Goal: Task Accomplishment & Management: Complete application form

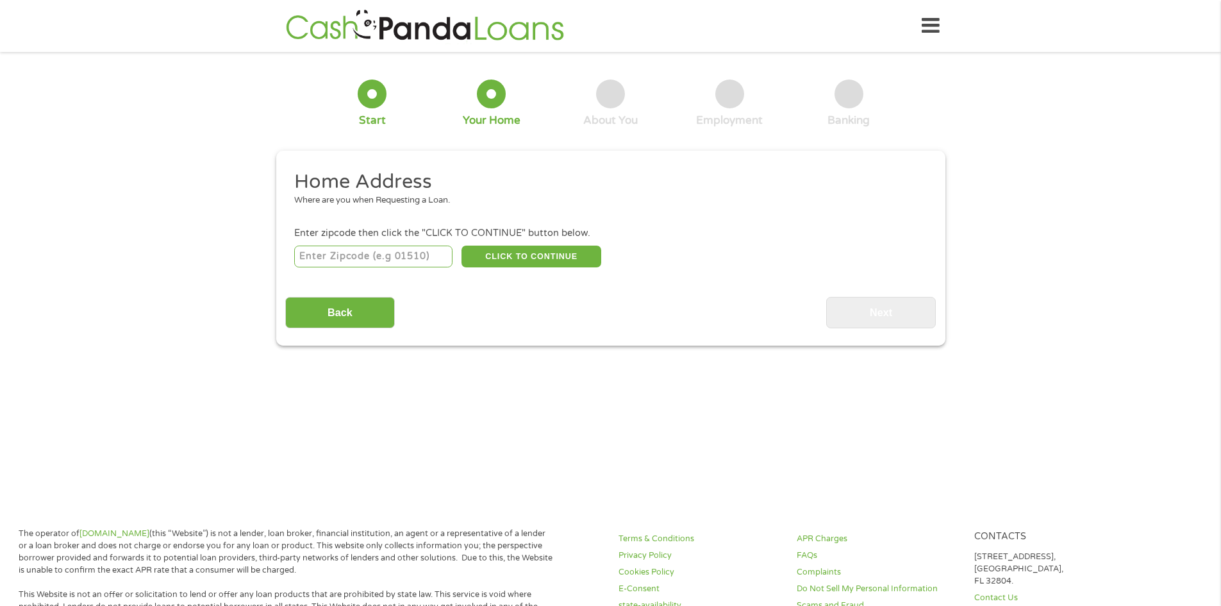
click at [399, 257] on input "number" at bounding box center [373, 256] width 158 height 22
type input "83647"
click at [530, 256] on button "CLICK TO CONTINUE" at bounding box center [531, 256] width 140 height 22
type input "83647"
type input "Mountain Home"
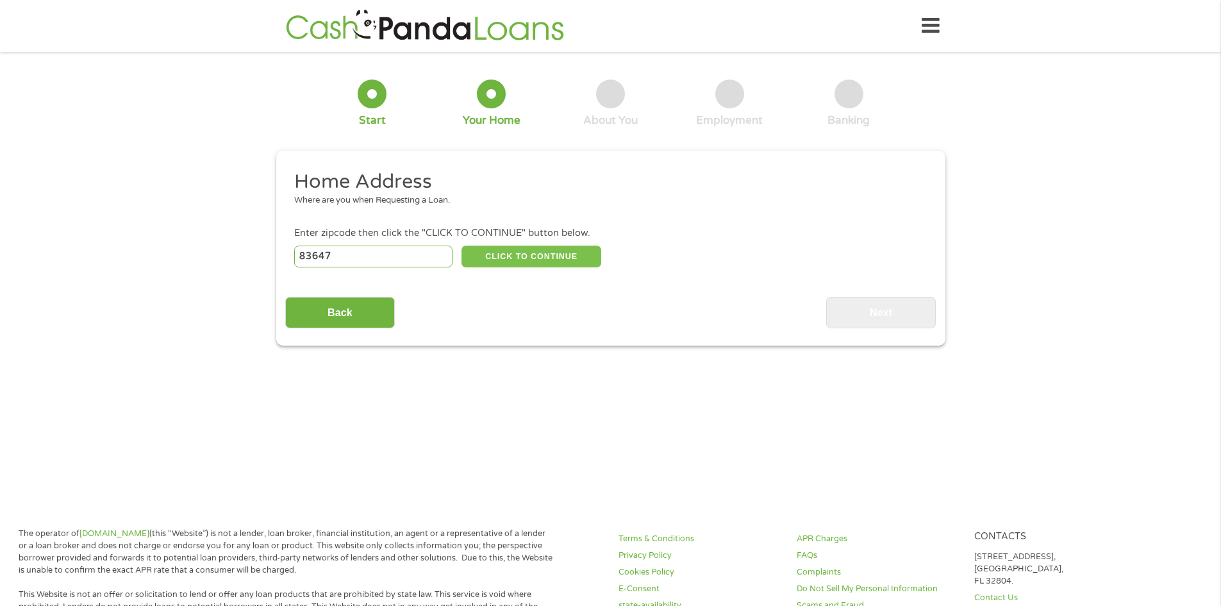
select select "[US_STATE]"
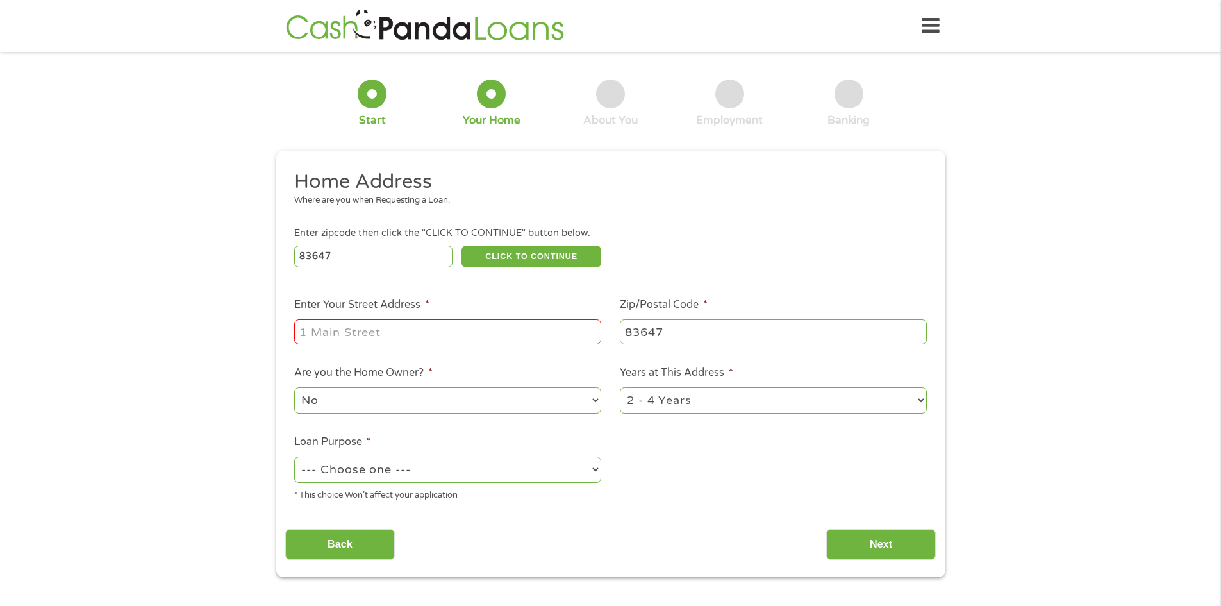
click at [311, 336] on input "Enter Your Street Address *" at bounding box center [447, 331] width 307 height 24
type input "[STREET_ADDRESS]"
click at [751, 397] on select "1 Year or less 1 - 2 Years 2 - 4 Years Over 4 Years" at bounding box center [773, 400] width 307 height 26
click at [620, 387] on select "1 Year or less 1 - 2 Years 2 - 4 Years Over 4 Years" at bounding box center [773, 400] width 307 height 26
click at [704, 408] on select "1 Year or less 1 - 2 Years 2 - 4 Years Over 4 Years" at bounding box center [773, 400] width 307 height 26
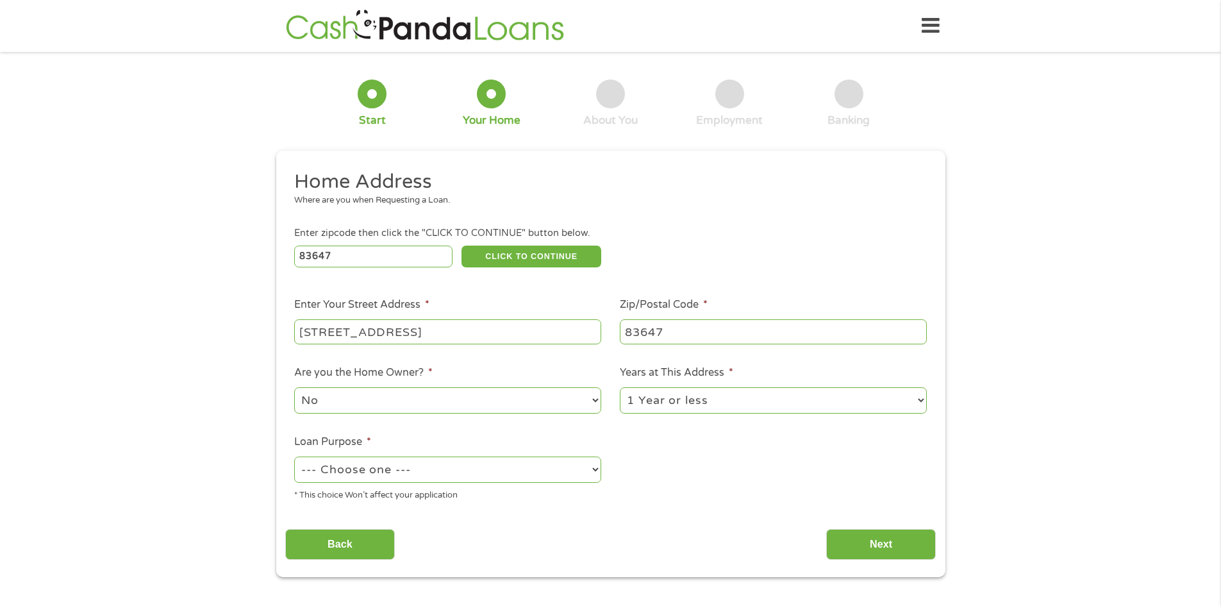
select select "24months"
click at [620, 387] on select "1 Year or less 1 - 2 Years 2 - 4 Years Over 4 Years" at bounding box center [773, 400] width 307 height 26
click at [515, 476] on select "--- Choose one --- Pay Bills Debt Consolidation Home Improvement Major Purchase…" at bounding box center [447, 469] width 307 height 26
select select "shorttermcash"
click at [294, 456] on select "--- Choose one --- Pay Bills Debt Consolidation Home Improvement Major Purchase…" at bounding box center [447, 469] width 307 height 26
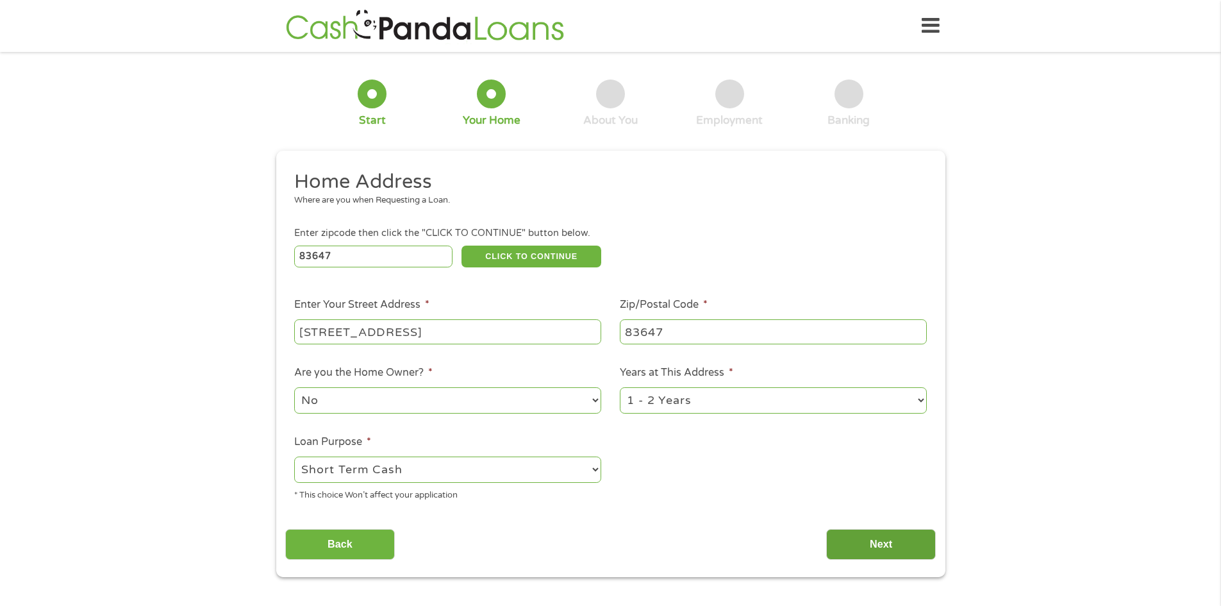
click at [865, 541] on input "Next" at bounding box center [881, 544] width 110 height 31
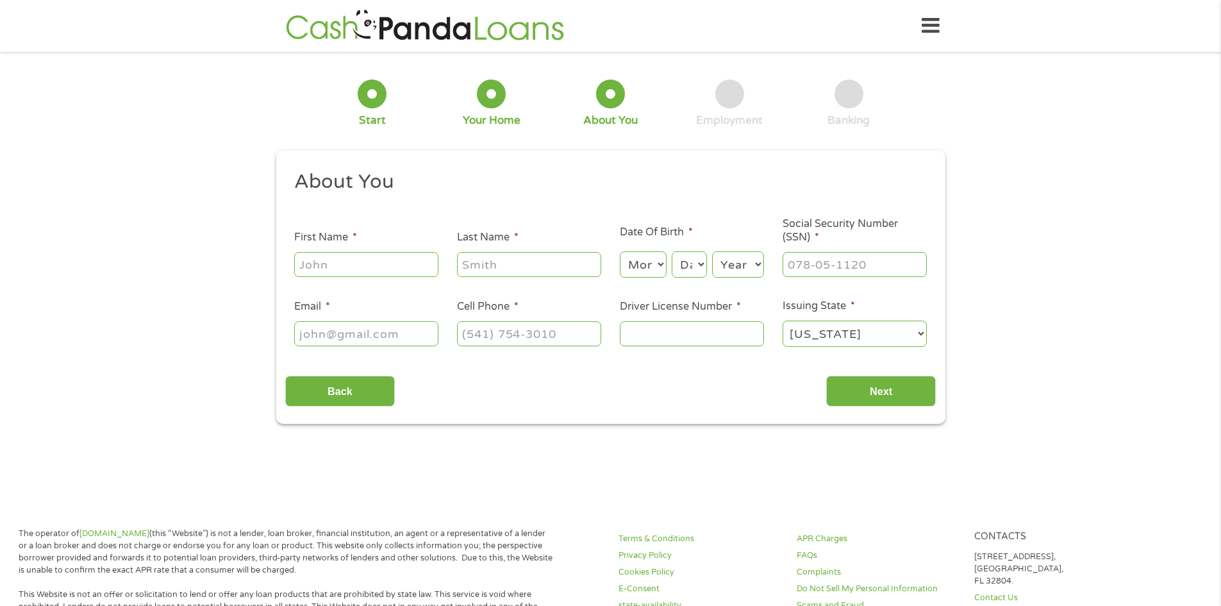
click at [376, 267] on input "First Name *" at bounding box center [366, 264] width 144 height 24
type input "[PERSON_NAME]"
click at [653, 272] on select "Month 1 2 3 4 5 6 7 8 9 10 11 12" at bounding box center [643, 264] width 47 height 26
select select "7"
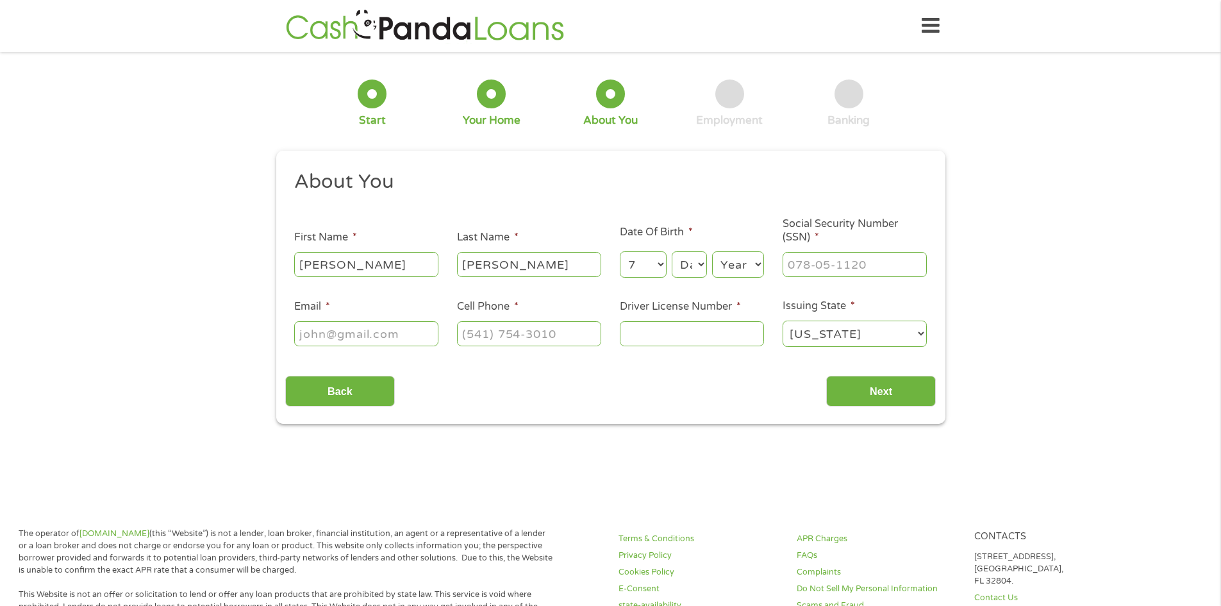
click at [620, 251] on select "Month 1 2 3 4 5 6 7 8 9 10 11 12" at bounding box center [643, 264] width 47 height 26
click at [700, 267] on select "Day 1 2 3 4 5 6 7 8 9 10 11 12 13 14 15 16 17 18 19 20 21 22 23 24 25 26 27 28 …" at bounding box center [689, 264] width 35 height 26
select select "3"
click at [672, 251] on select "Day 1 2 3 4 5 6 7 8 9 10 11 12 13 14 15 16 17 18 19 20 21 22 23 24 25 26 27 28 …" at bounding box center [689, 264] width 35 height 26
click at [738, 261] on select "Year [DATE] 2006 2005 2004 2003 2002 2001 2000 1999 1998 1997 1996 1995 1994 19…" at bounding box center [738, 264] width 52 height 26
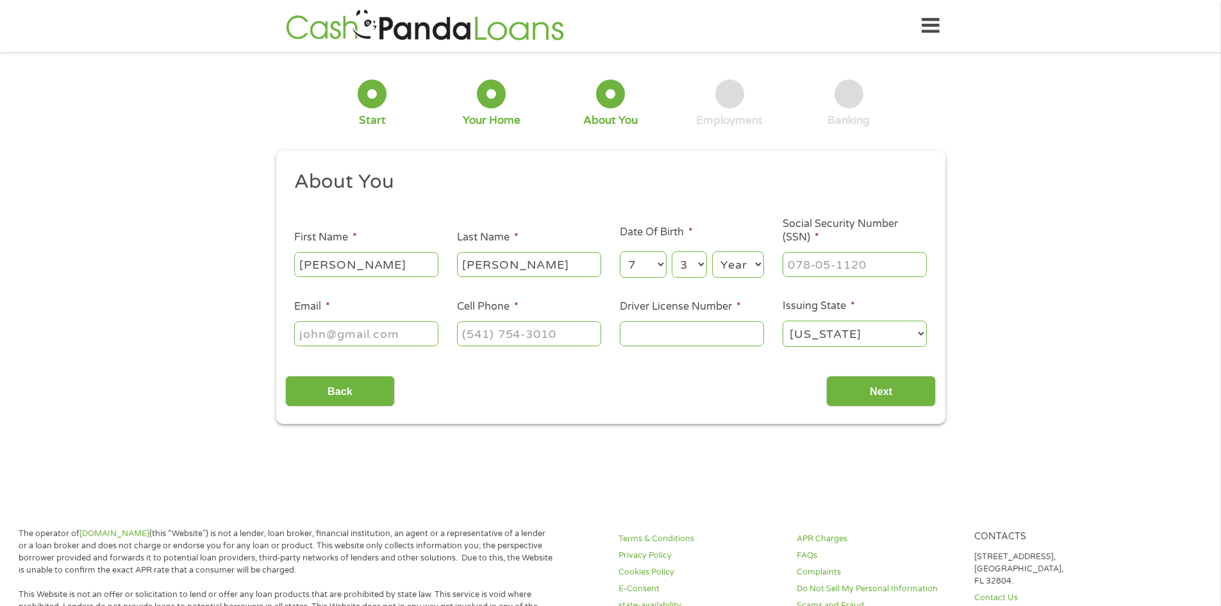
select select "1986"
click at [712, 251] on select "Year [DATE] 2006 2005 2004 2003 2002 2001 2000 1999 1998 1997 1996 1995 1994 19…" at bounding box center [738, 264] width 52 height 26
click at [808, 270] on input "___-__-____" at bounding box center [855, 264] width 144 height 24
type input "449-79-6513"
click at [340, 331] on input "Email *" at bounding box center [366, 333] width 144 height 24
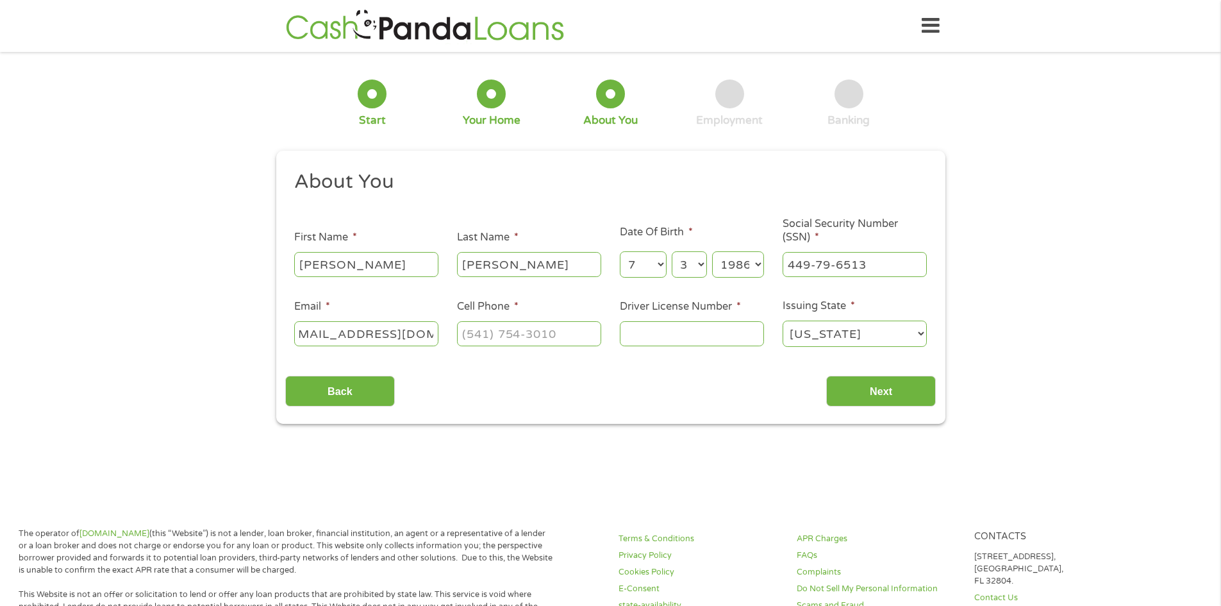
scroll to position [0, 18]
type input "[EMAIL_ADDRESS][DOMAIN_NAME]"
type input "[PHONE_NUMBER]"
click at [633, 326] on input "Driver License Number *" at bounding box center [692, 333] width 144 height 24
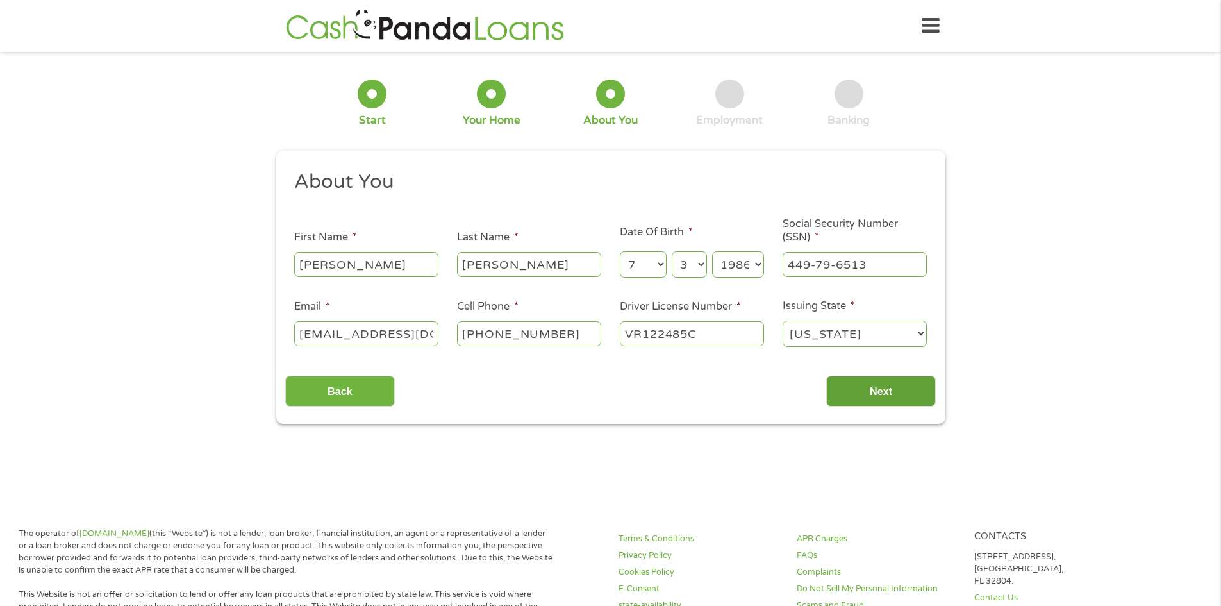
type input "VR122485C"
click at [852, 393] on input "Next" at bounding box center [881, 391] width 110 height 31
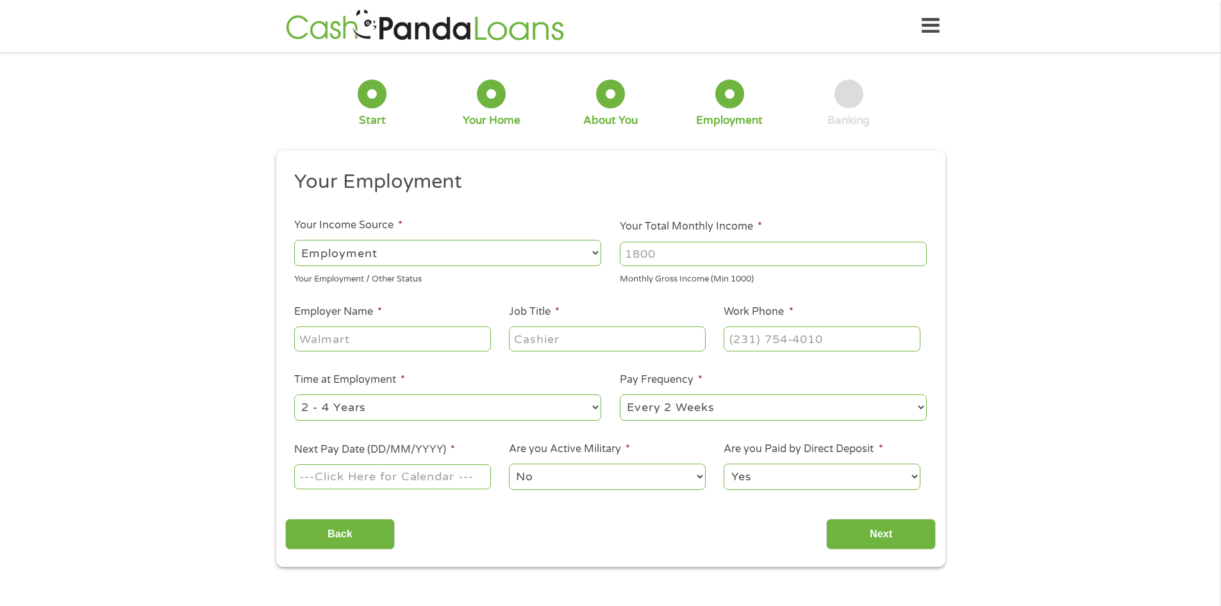
scroll to position [5, 5]
click at [631, 258] on input "Your Total Monthly Income *" at bounding box center [773, 254] width 307 height 24
type input "5100"
click at [385, 347] on input "Employer Name *" at bounding box center [392, 338] width 196 height 24
type input "[PERSON_NAME] [PERSON_NAME]"
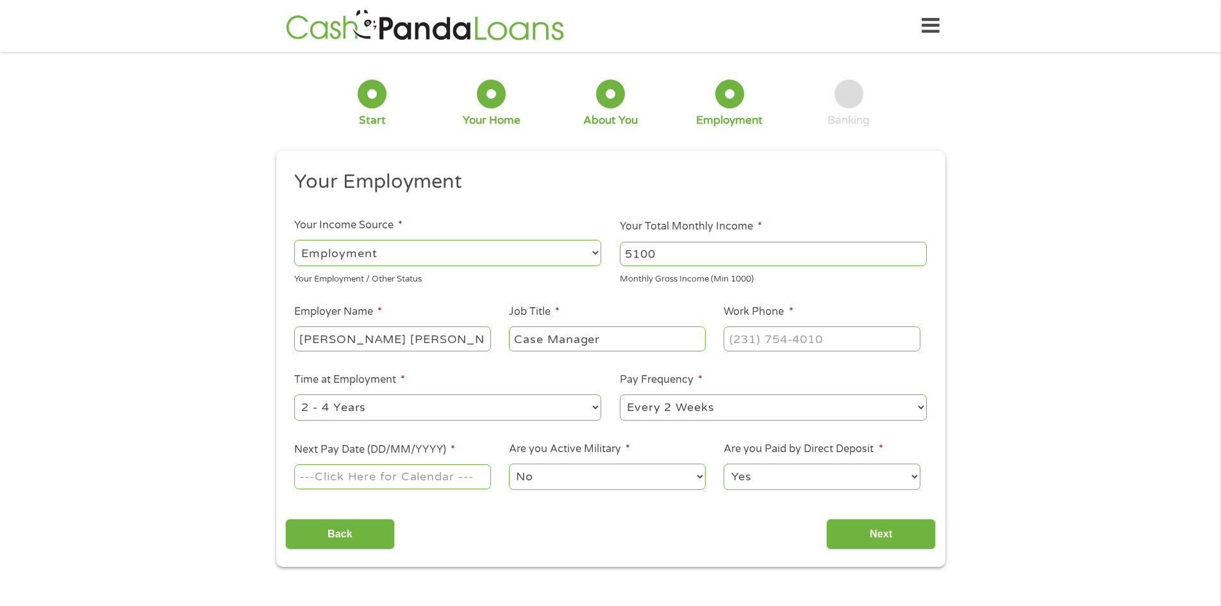
type input "Case Manager"
type input "[PHONE_NUMBER]"
click at [398, 407] on select "--- Choose one --- 1 Year or less 1 - 2 Years 2 - 4 Years Over 4 Years" at bounding box center [447, 407] width 307 height 26
select select "60months"
click at [294, 394] on select "--- Choose one --- 1 Year or less 1 - 2 Years 2 - 4 Years Over 4 Years" at bounding box center [447, 407] width 307 height 26
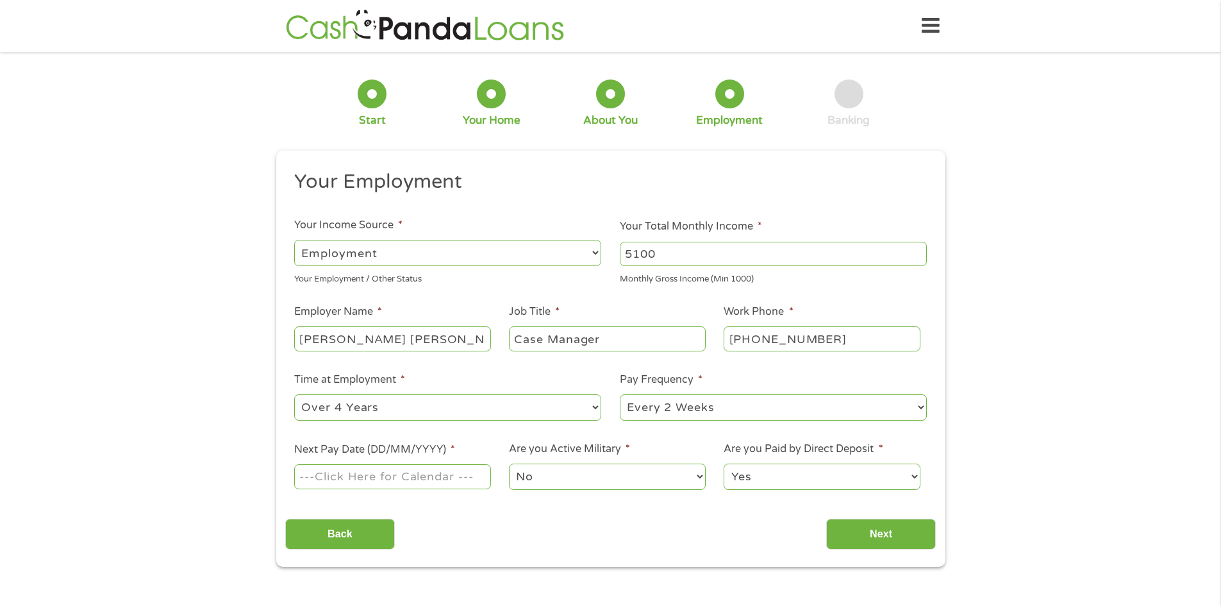
click at [680, 409] on select "--- Choose one --- Every 2 Weeks Every Week Monthly Semi-Monthly" at bounding box center [773, 407] width 307 height 26
select select "semimonthly"
click at [620, 394] on select "--- Choose one --- Every 2 Weeks Every Week Monthly Semi-Monthly" at bounding box center [773, 407] width 307 height 26
click at [320, 477] on input "Next Pay Date (DD/MM/YYYY) *" at bounding box center [392, 476] width 196 height 24
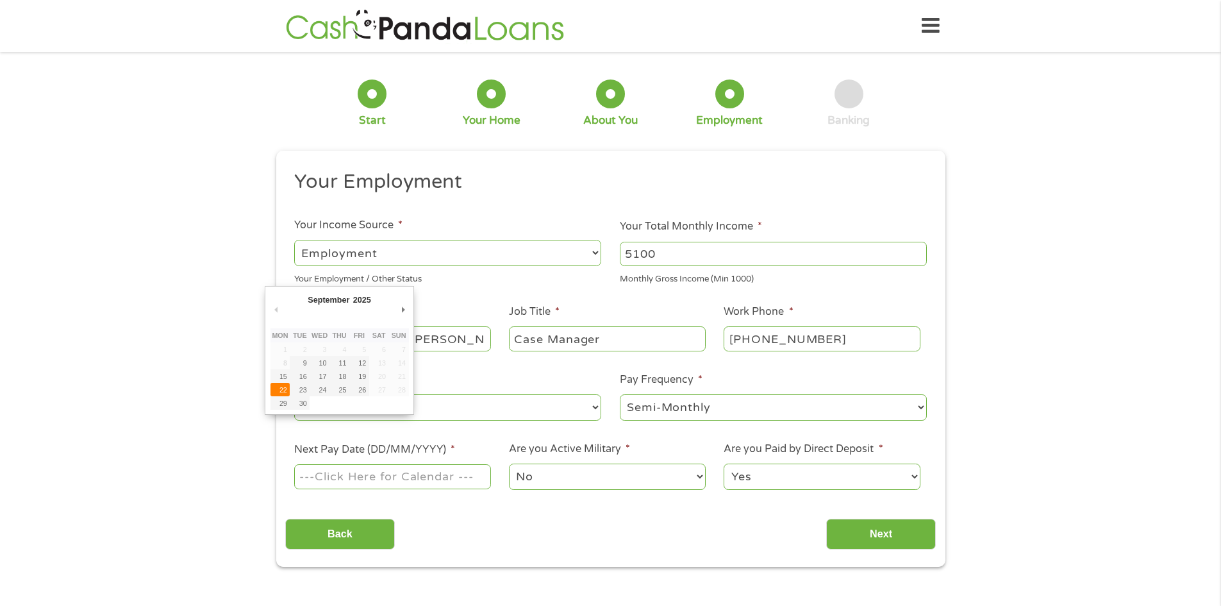
type input "[DATE]"
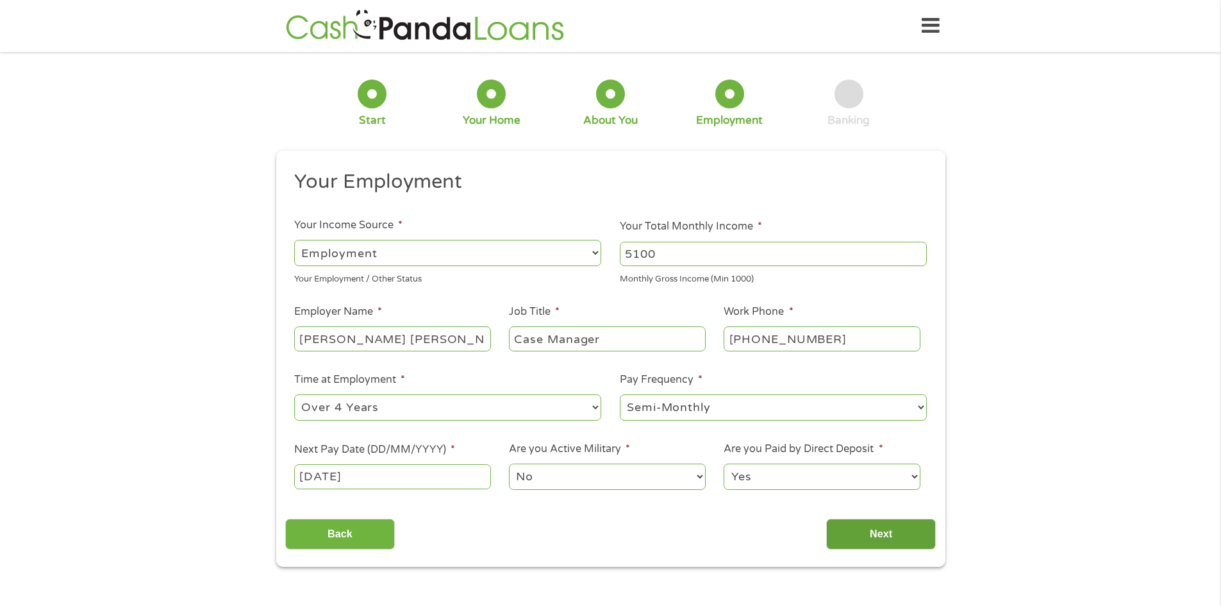
click at [874, 534] on input "Next" at bounding box center [881, 534] width 110 height 31
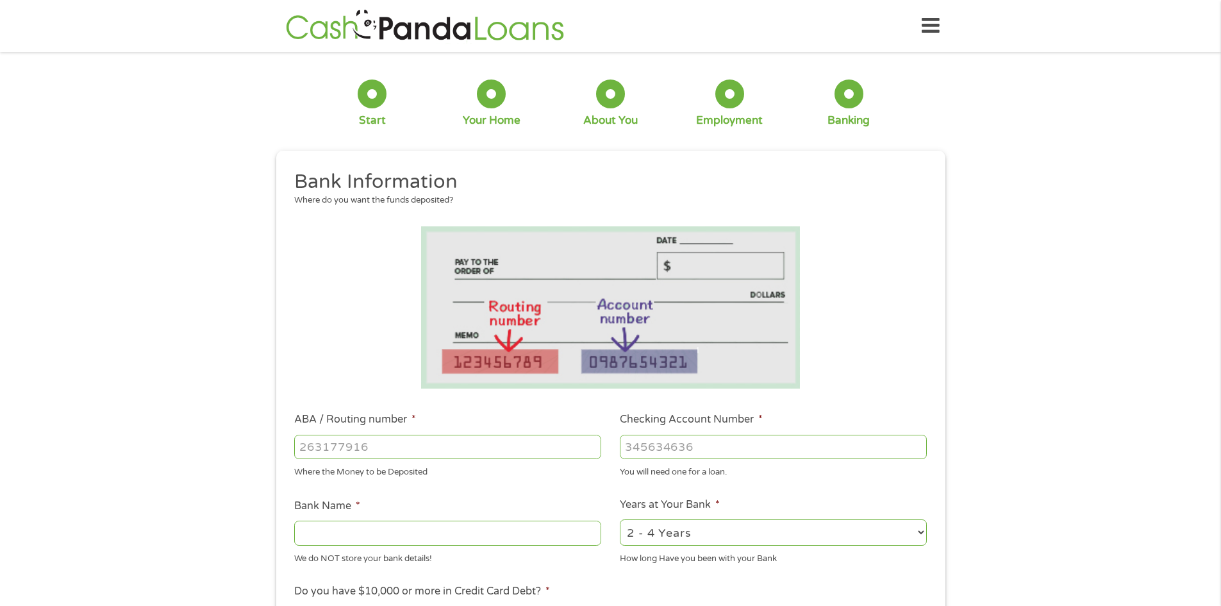
click at [402, 432] on div at bounding box center [447, 446] width 307 height 29
click at [401, 440] on input "ABA / Routing number *" at bounding box center [447, 447] width 307 height 24
type input "324172575"
type input "CAPITAL EDUCATORS FCU"
type input "324172575"
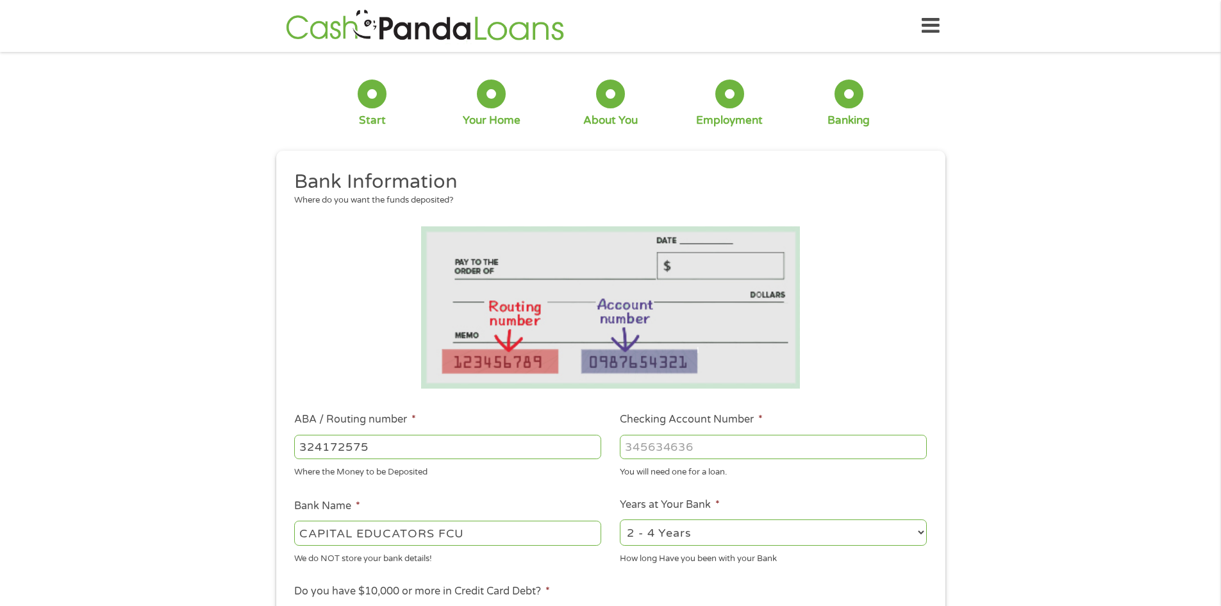
click at [643, 452] on input "Checking Account Number *" at bounding box center [773, 447] width 307 height 24
type input "08171329"
click at [750, 532] on select "2 - 4 Years 6 - 12 Months 1 - 2 Years Over 4 Years" at bounding box center [773, 532] width 307 height 26
select select "60months"
click at [620, 519] on select "2 - 4 Years 6 - 12 Months 1 - 2 Years Over 4 Years" at bounding box center [773, 532] width 307 height 26
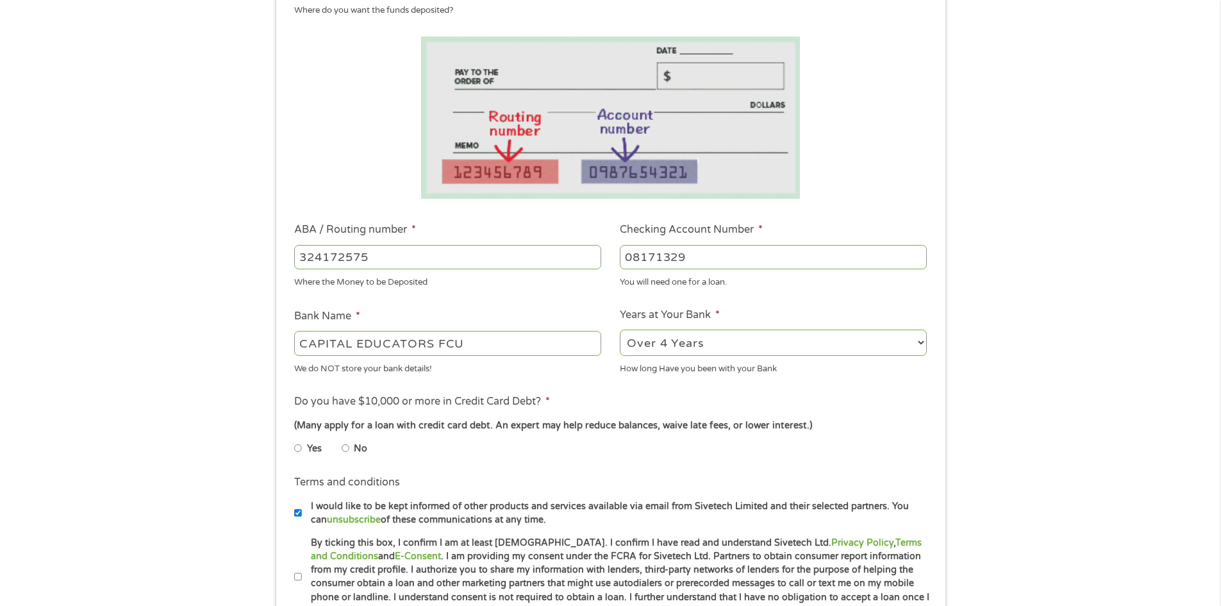
scroll to position [192, 0]
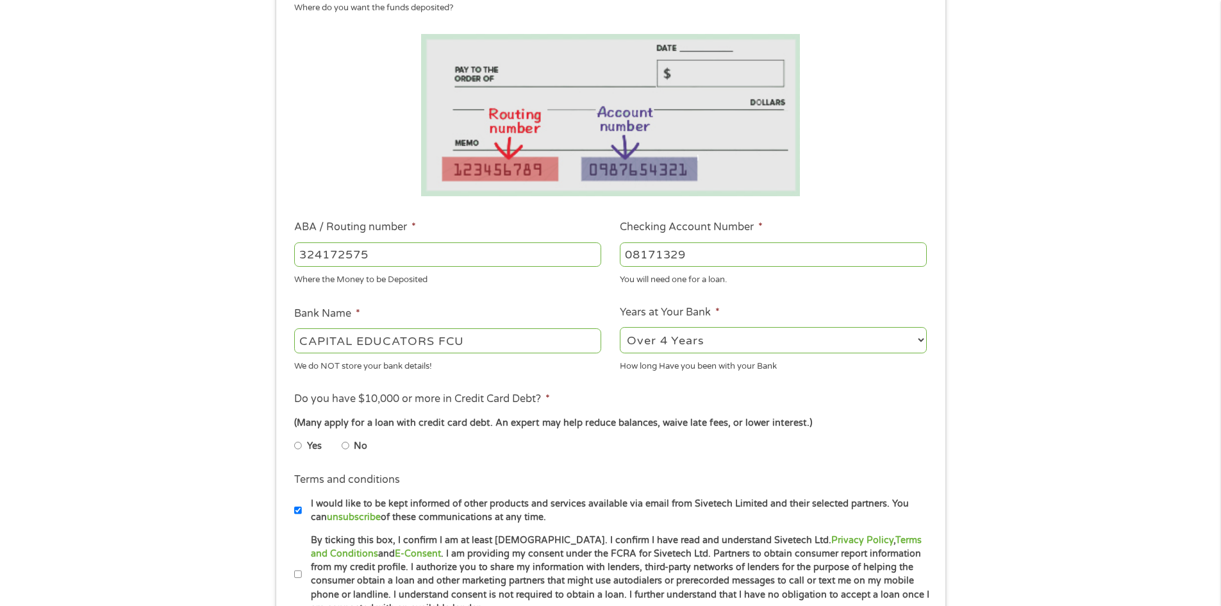
click at [345, 446] on input "No" at bounding box center [346, 445] width 8 height 21
radio input "true"
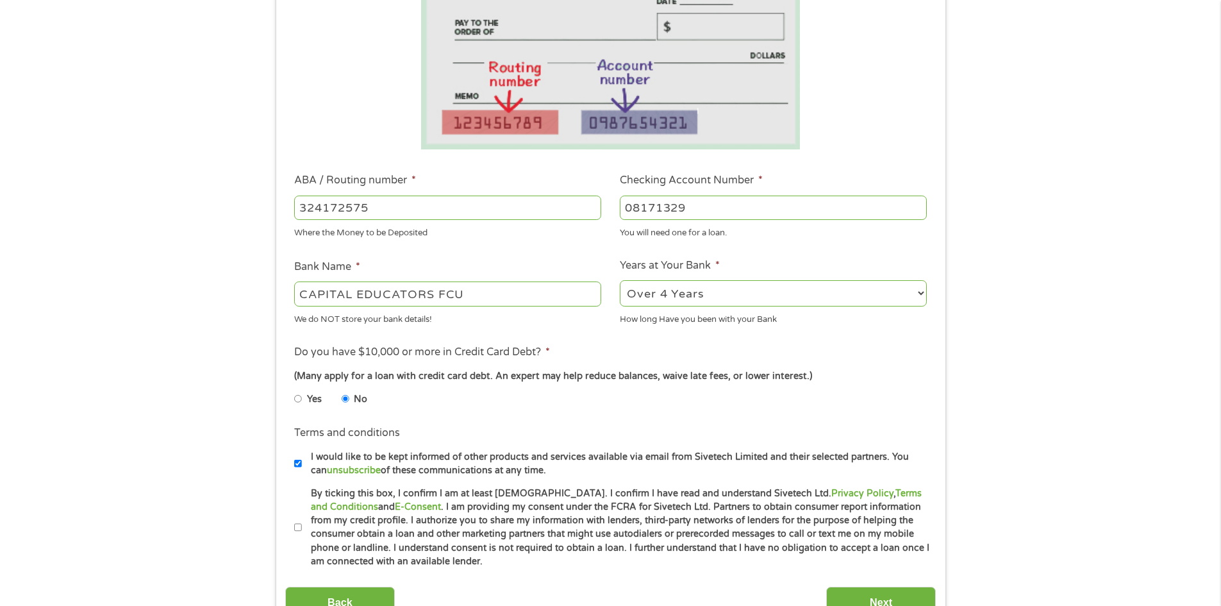
scroll to position [320, 0]
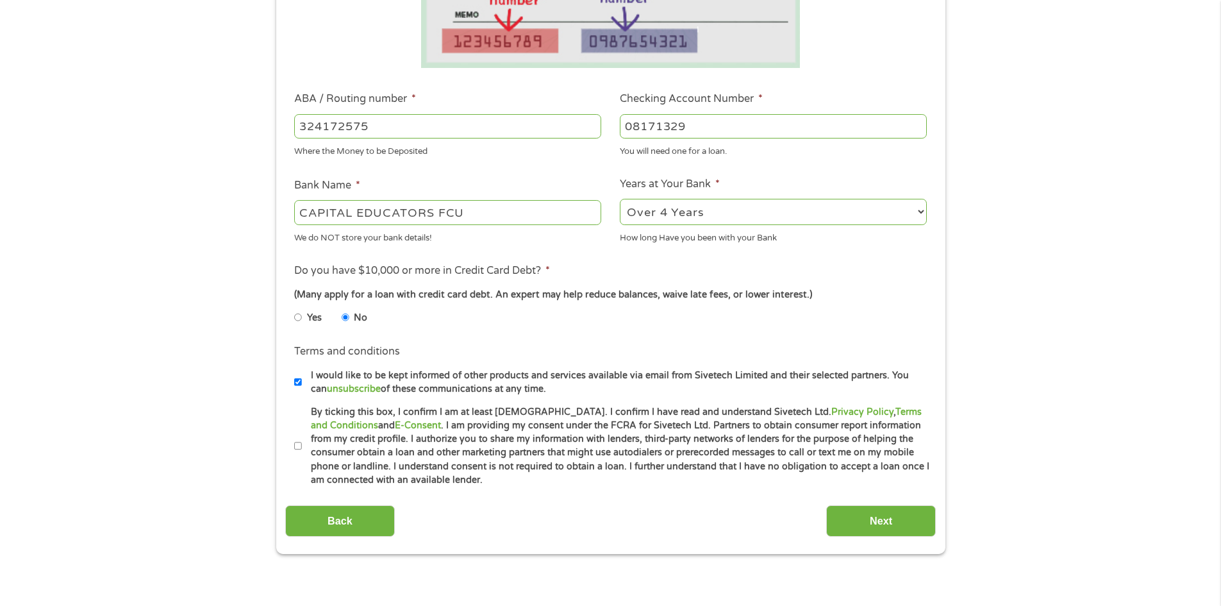
click at [304, 383] on label "I would like to be kept informed of other products and services available via e…" at bounding box center [616, 383] width 629 height 28
click at [302, 383] on input "I would like to be kept informed of other products and services available via e…" at bounding box center [298, 382] width 8 height 21
checkbox input "false"
click at [301, 444] on input "By ticking this box, I confirm I am at least [DEMOGRAPHIC_DATA]. I confirm I ha…" at bounding box center [298, 446] width 8 height 21
checkbox input "true"
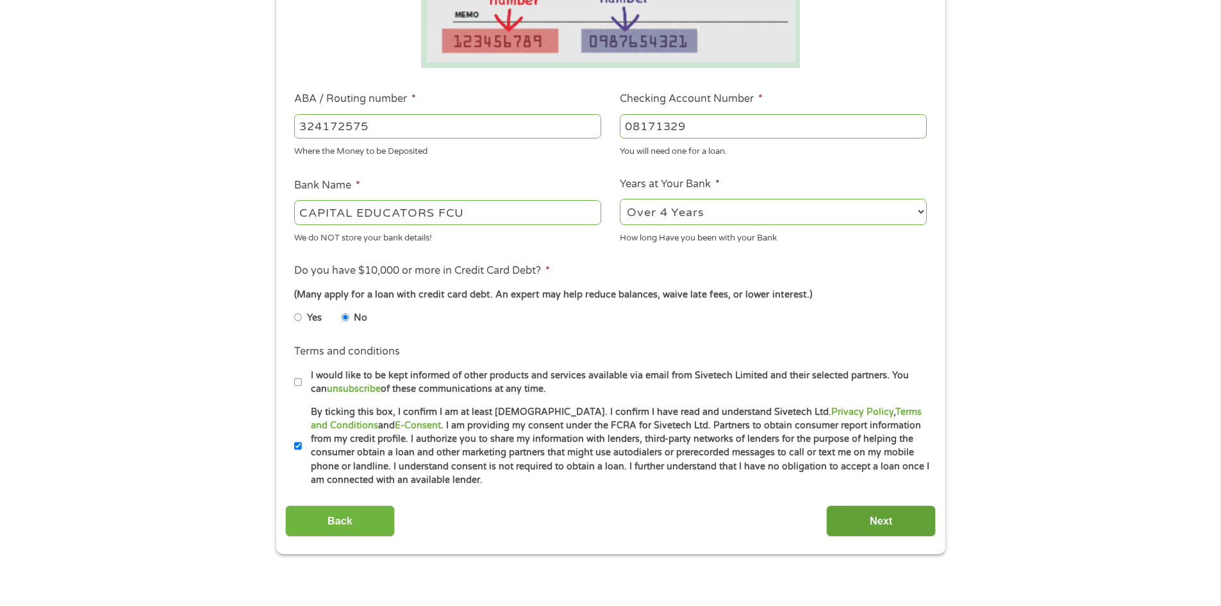
click at [892, 515] on input "Next" at bounding box center [881, 520] width 110 height 31
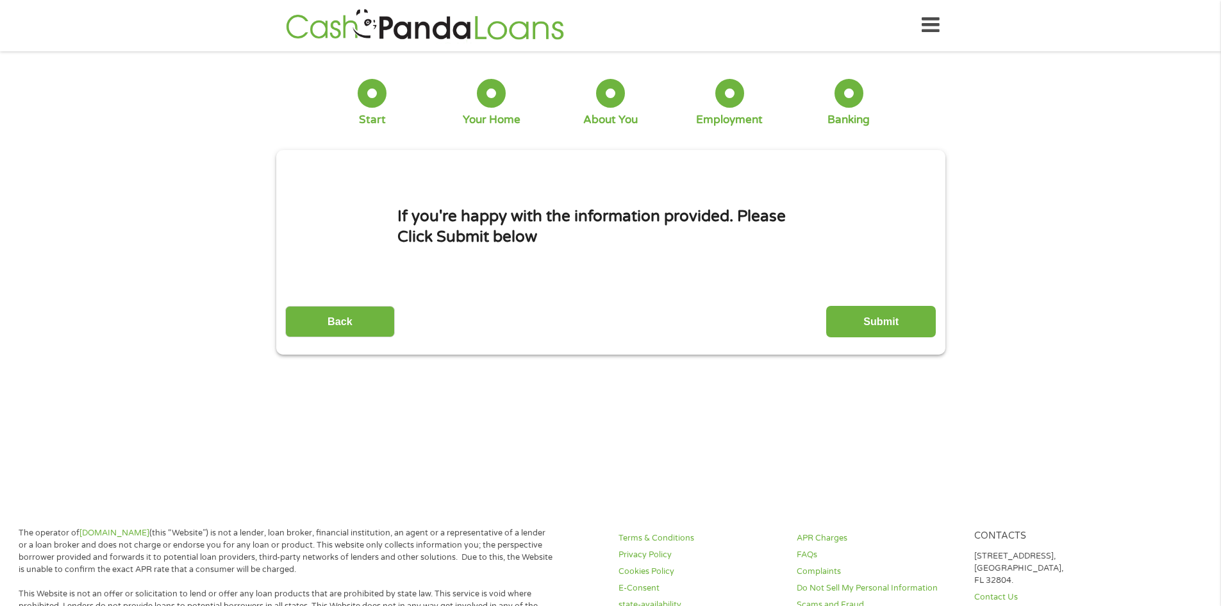
scroll to position [0, 0]
click at [881, 327] on input "Submit" at bounding box center [881, 321] width 110 height 31
